Goal: Task Accomplishment & Management: Manage account settings

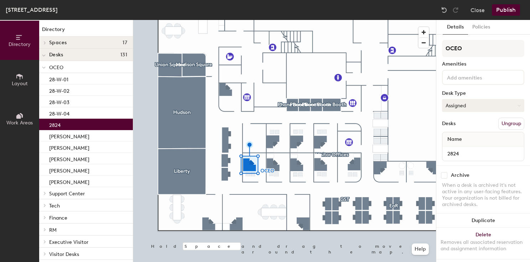
click at [460, 108] on button "Assigned" at bounding box center [483, 105] width 82 height 13
click at [456, 149] on div "Hoteled" at bounding box center [477, 148] width 71 height 11
click at [447, 155] on input "2824" at bounding box center [482, 153] width 79 height 10
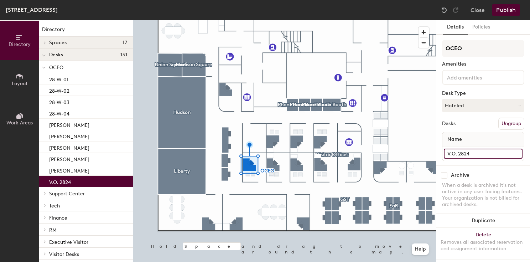
type input "V.O. 2824"
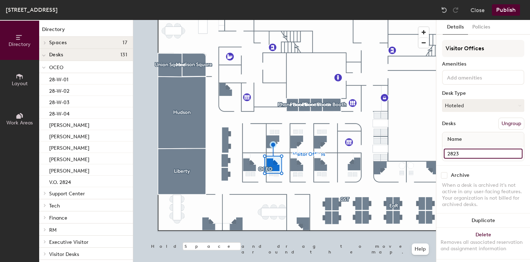
click at [449, 153] on input "2823" at bounding box center [482, 153] width 79 height 10
click at [448, 153] on input "2823" at bounding box center [482, 153] width 79 height 10
type input "V.O. 2823"
click at [449, 152] on input "2826" at bounding box center [482, 153] width 79 height 10
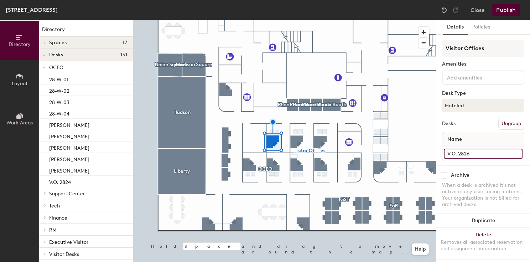
type input "V.O. 2826"
click at [447, 153] on input "2827" at bounding box center [482, 153] width 79 height 10
type input "V.O. 2827"
click at [448, 153] on input "2828" at bounding box center [482, 153] width 79 height 10
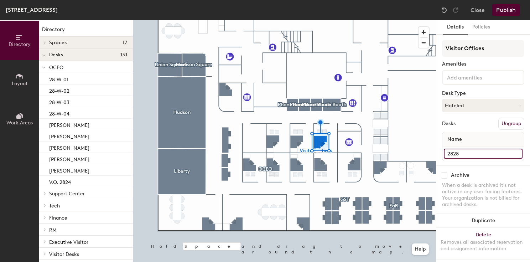
click at [448, 153] on input "2828" at bounding box center [482, 153] width 79 height 10
type input "V.O. 2828"
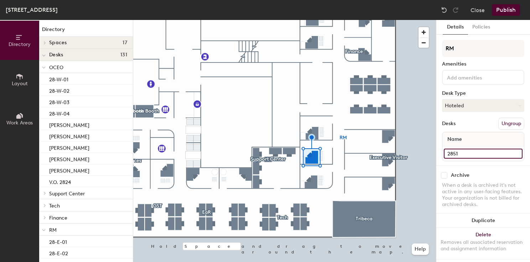
click at [449, 154] on input "2851" at bounding box center [482, 153] width 79 height 10
click at [447, 153] on input "2851" at bounding box center [482, 153] width 79 height 10
type input "V.O. 2851"
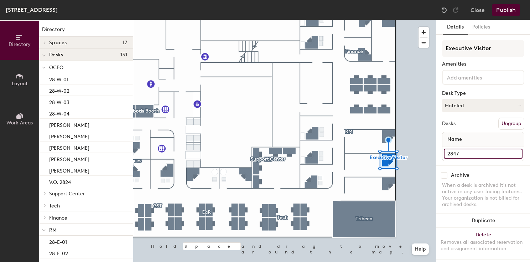
click at [450, 155] on input "2847" at bounding box center [482, 153] width 79 height 10
click at [448, 154] on input "2847" at bounding box center [482, 153] width 79 height 10
type input "V.O. 2847"
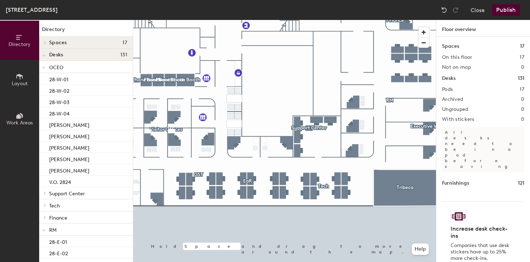
click at [499, 14] on button "Publish" at bounding box center [505, 9] width 28 height 11
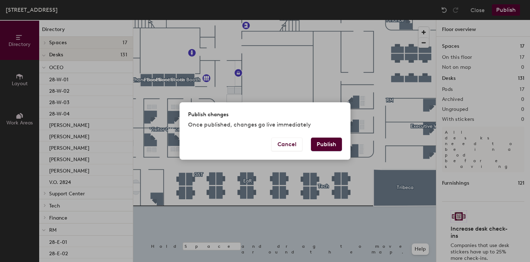
click at [332, 145] on button "Publish" at bounding box center [326, 144] width 31 height 14
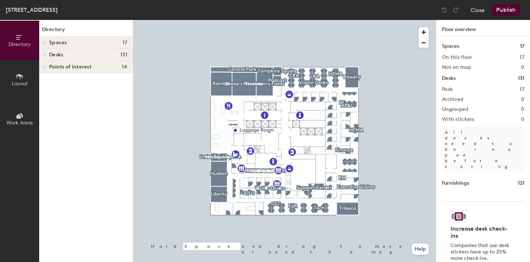
click at [19, 78] on icon at bounding box center [20, 77] width 8 height 8
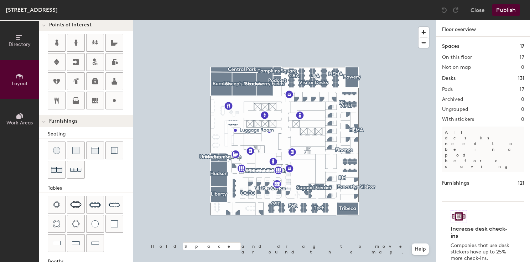
scroll to position [186, 0]
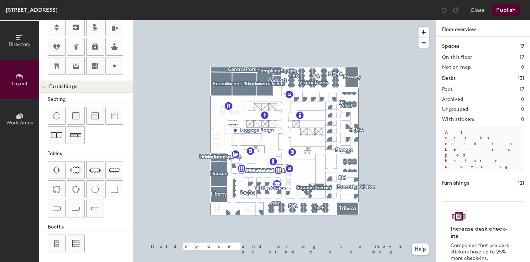
click at [14, 52] on button "Directory" at bounding box center [19, 40] width 39 height 39
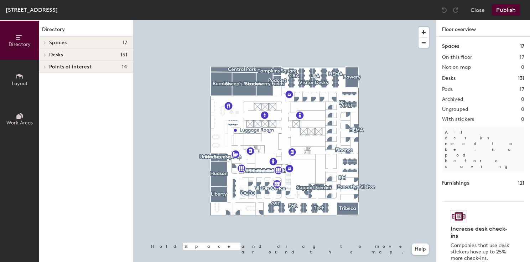
scroll to position [0, 0]
click at [29, 120] on span "Work Areas" at bounding box center [19, 123] width 26 height 6
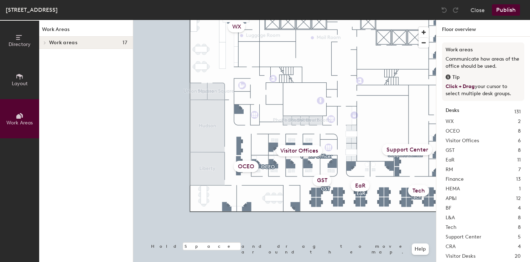
click at [16, 47] on span "Directory" at bounding box center [20, 44] width 22 height 6
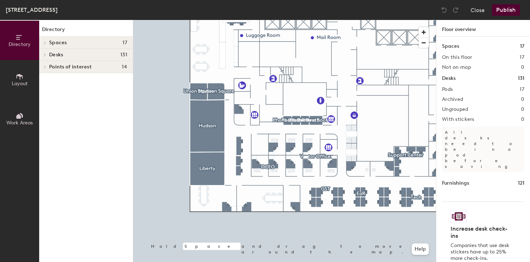
click at [23, 78] on icon at bounding box center [20, 77] width 8 height 8
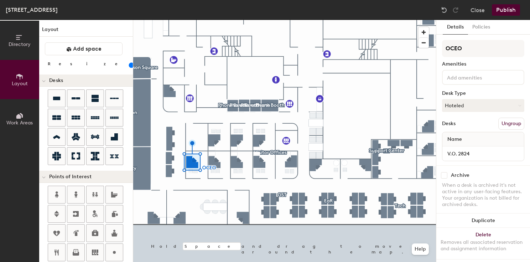
click at [515, 125] on button "Ungroup" at bounding box center [511, 123] width 26 height 12
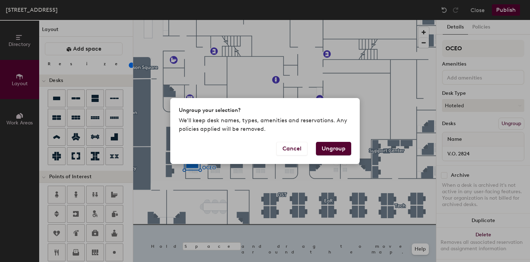
click at [332, 146] on button "Ungroup" at bounding box center [333, 149] width 35 height 14
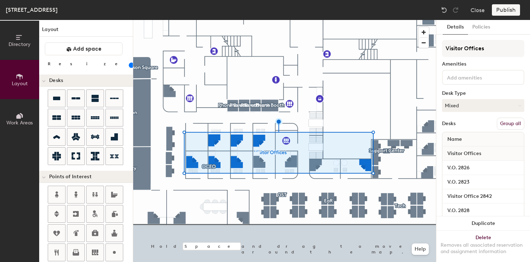
click at [509, 122] on button "Group all" at bounding box center [509, 123] width 27 height 12
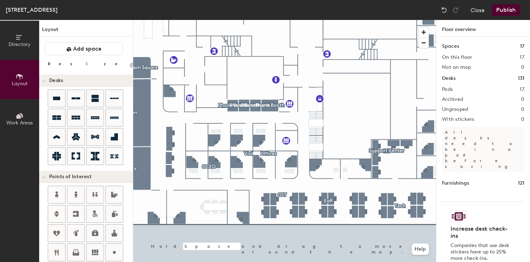
type input "20"
click at [28, 120] on span "Work Areas" at bounding box center [19, 123] width 26 height 6
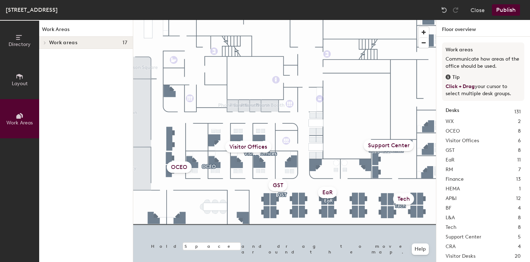
click at [79, 34] on h1 "Work Areas" at bounding box center [86, 31] width 94 height 11
click at [72, 41] on span "Work areas" at bounding box center [63, 43] width 28 height 6
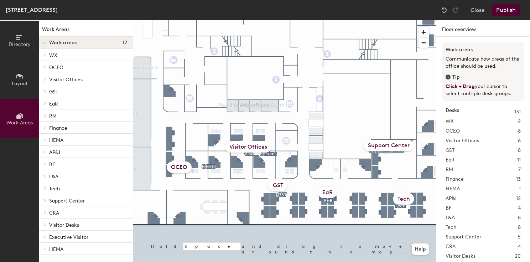
click at [64, 79] on p "Visitor Offices" at bounding box center [88, 78] width 78 height 9
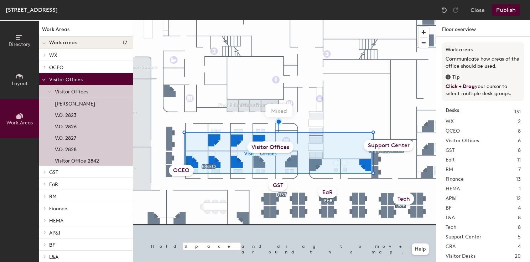
click at [62, 103] on p "[PERSON_NAME]" at bounding box center [75, 103] width 40 height 8
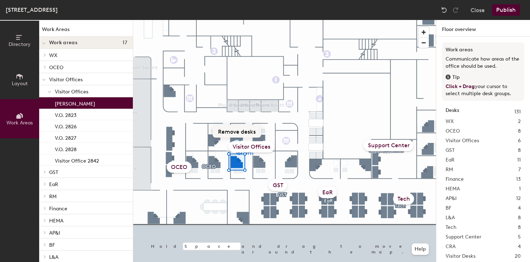
click at [235, 133] on button "Remove desks" at bounding box center [236, 131] width 48 height 13
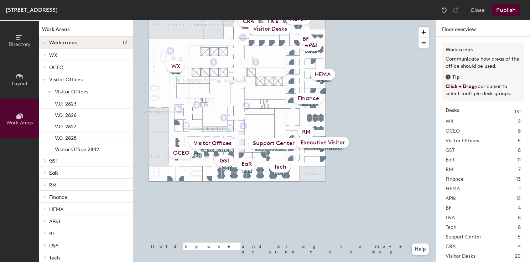
click at [512, 10] on button "Publish" at bounding box center [505, 9] width 28 height 11
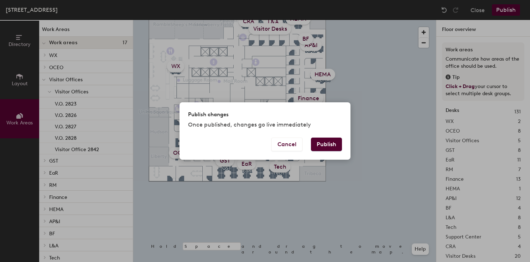
click at [336, 142] on button "Publish" at bounding box center [326, 144] width 31 height 14
